Goal: Task Accomplishment & Management: Use online tool/utility

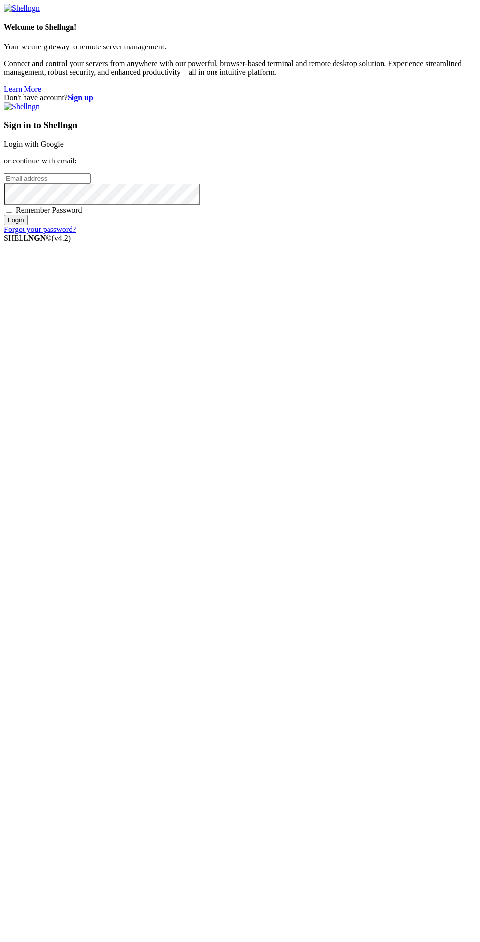
click at [93, 93] on strong "Sign up" at bounding box center [80, 97] width 25 height 8
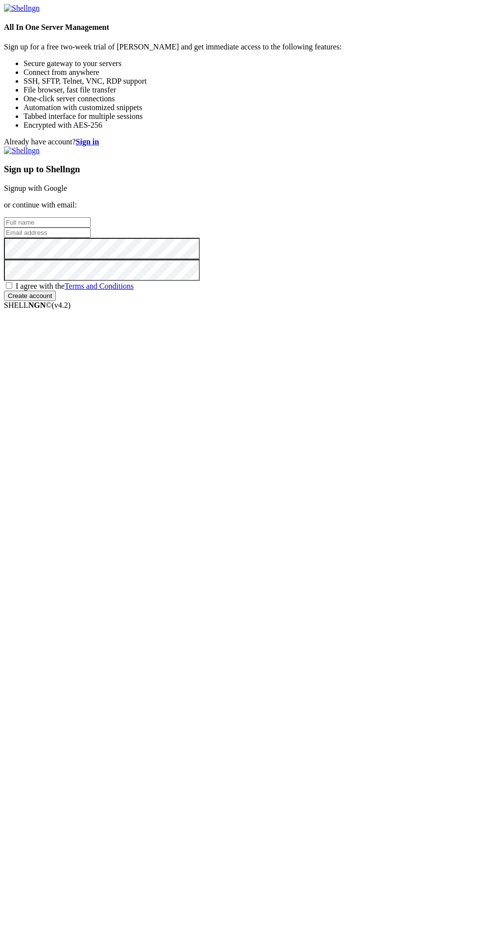
click at [99, 138] on strong "Sign in" at bounding box center [87, 142] width 23 height 8
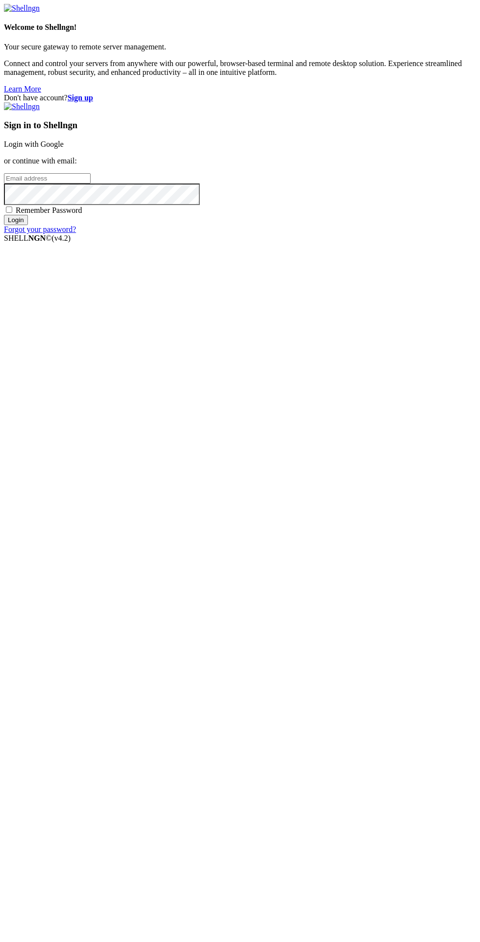
click at [64, 148] on link "Login with Google" at bounding box center [34, 144] width 60 height 8
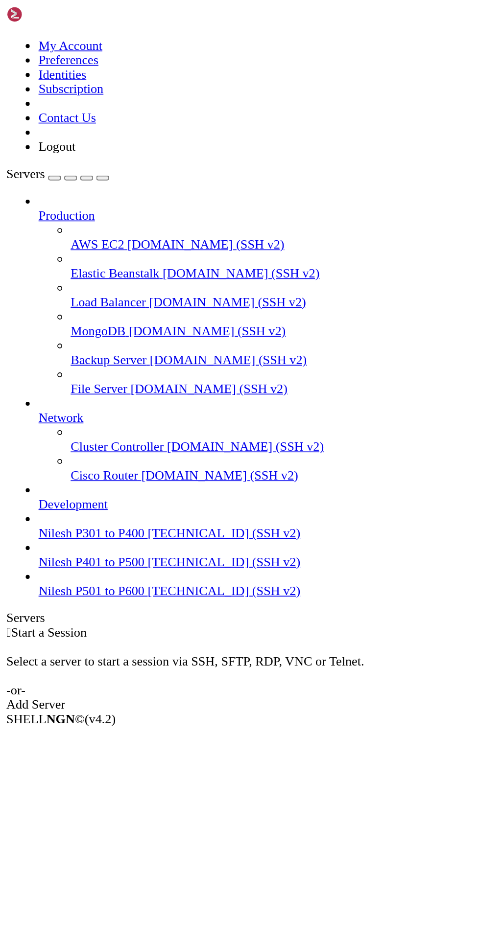
click at [23, 321] on icon at bounding box center [23, 321] width 0 height 0
click at [33, 451] on span "Connect" at bounding box center [36, 455] width 26 height 8
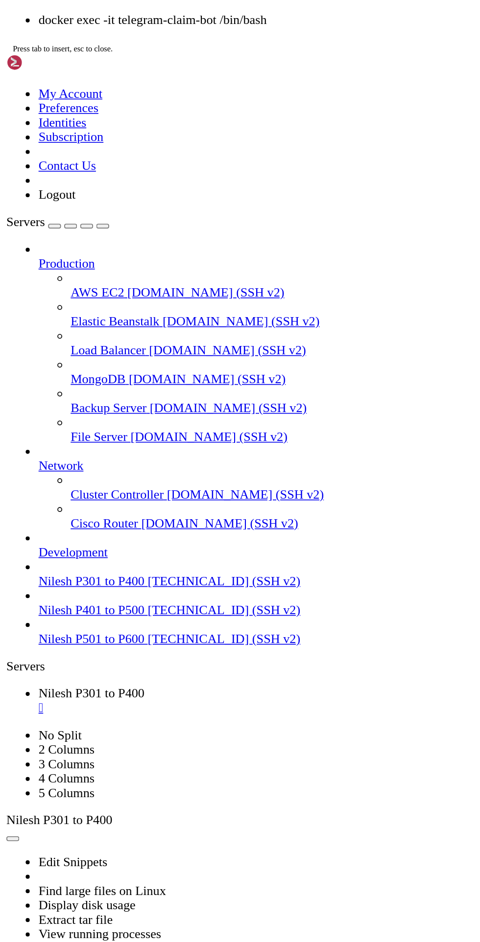
click at [257, 33] on div "docker exec -it telegram-claim-bot /bin/bash Press tab to insert, esc to close." at bounding box center [240, 20] width 472 height 25
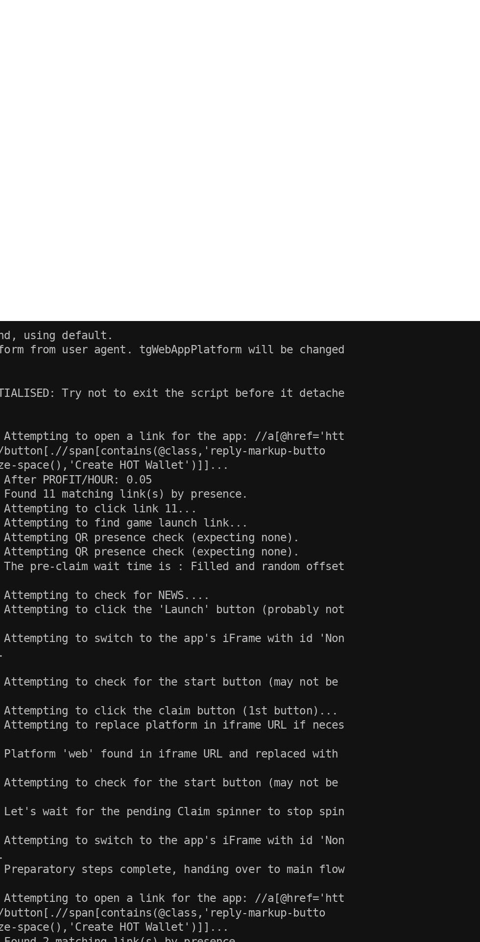
scroll to position [41724, 0]
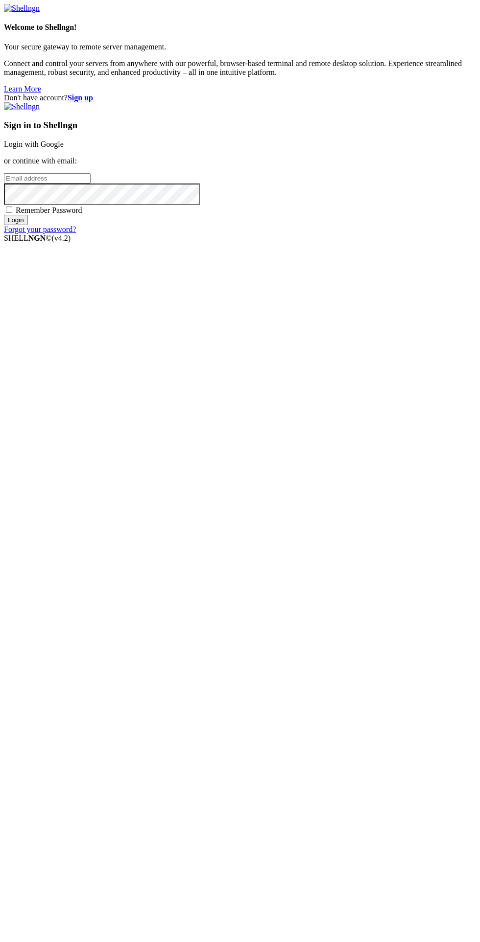
click at [64, 148] on link "Login with Google" at bounding box center [34, 144] width 60 height 8
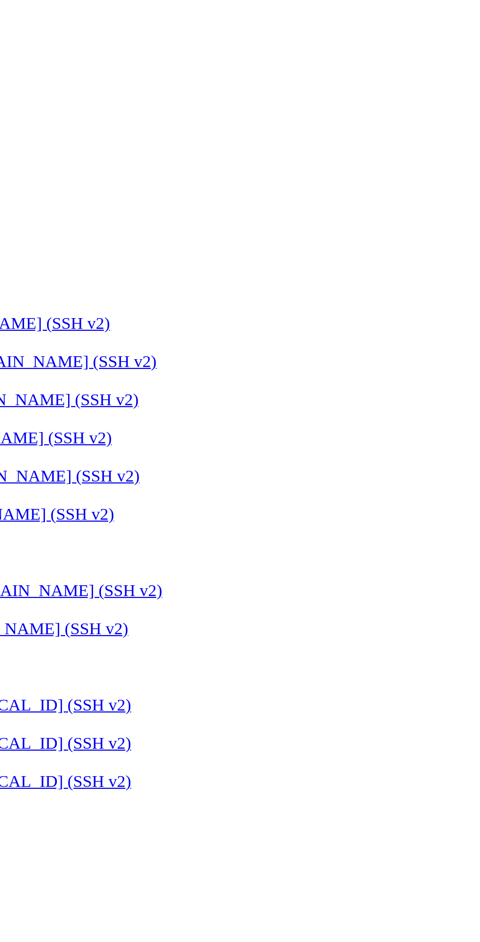
click at [201, 14] on div at bounding box center [240, 471] width 480 height 942
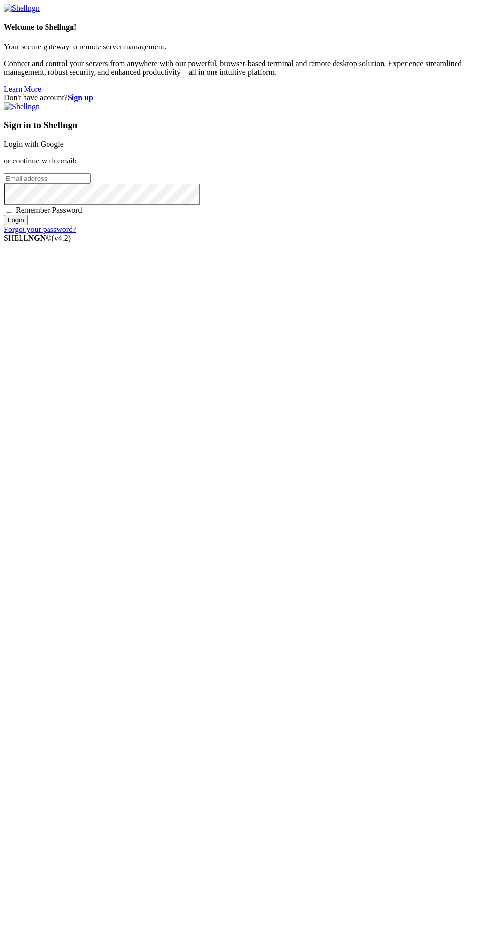
click at [64, 148] on link "Login with Google" at bounding box center [34, 144] width 60 height 8
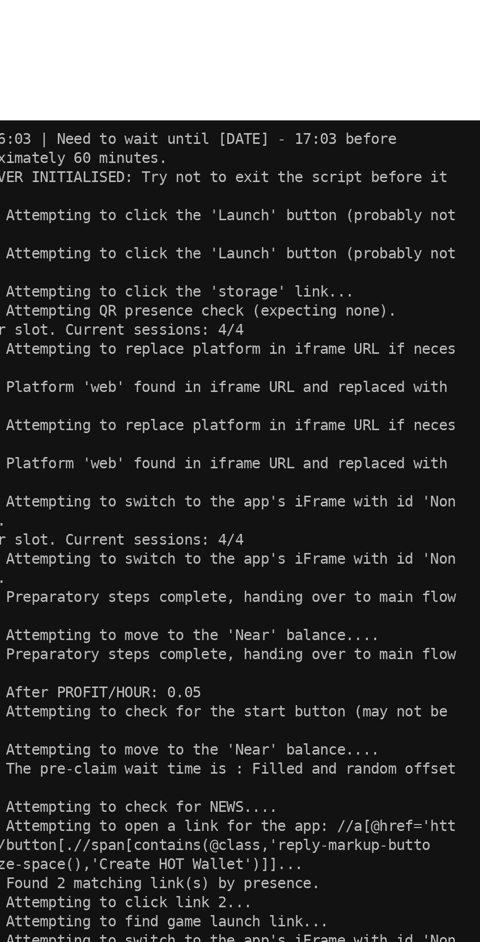
scroll to position [42340, 0]
